Goal: Complete application form: Complete application form

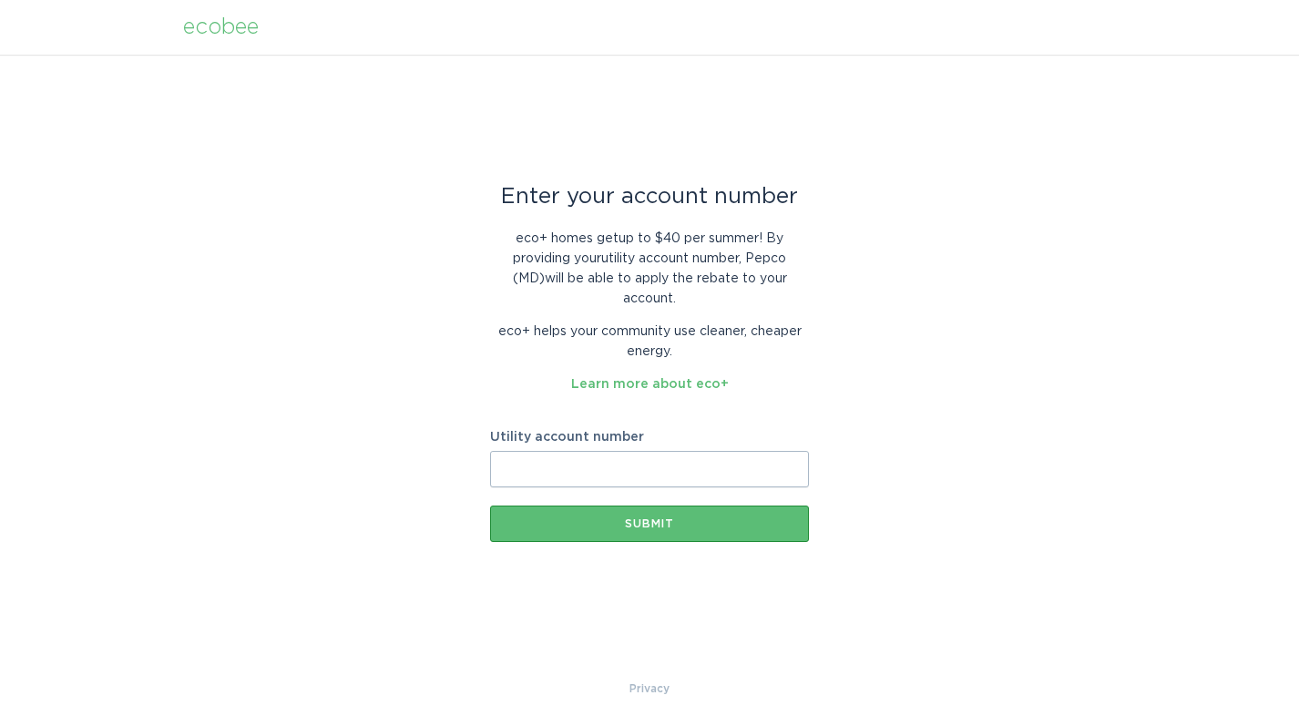
click at [619, 475] on input "Utility account number" at bounding box center [649, 469] width 319 height 36
paste input "54"
type input "5"
type input "55019710445"
click at [580, 515] on button "Submit" at bounding box center [649, 524] width 319 height 36
